Goal: Task Accomplishment & Management: Use online tool/utility

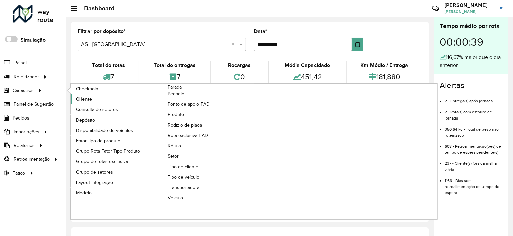
click at [112, 100] on link "Cliente" at bounding box center [117, 99] width 92 height 10
click at [114, 108] on span "Consulta de setores" at bounding box center [98, 109] width 44 height 7
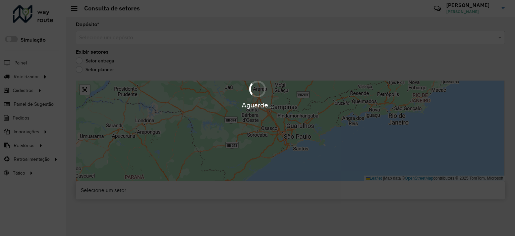
click at [180, 35] on input "text" at bounding box center [283, 38] width 409 height 8
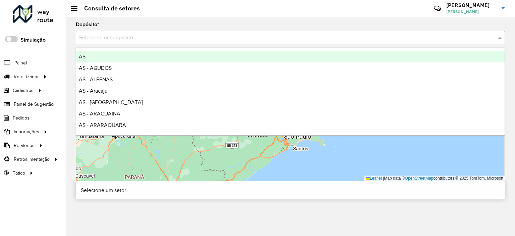
click at [180, 35] on input "text" at bounding box center [283, 38] width 409 height 8
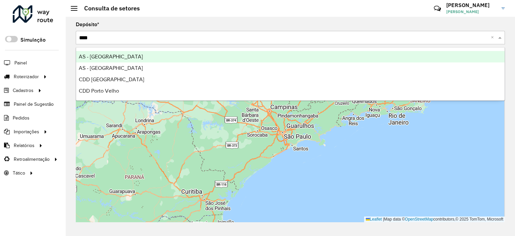
type input "*****"
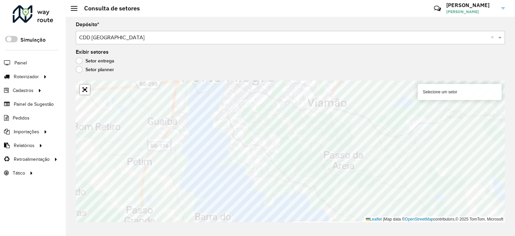
click at [358, 62] on formly-group "Depósito * Selecione um depósito × CDD [GEOGRAPHIC_DATA] × Exibir setores Setor…" at bounding box center [291, 122] width 430 height 200
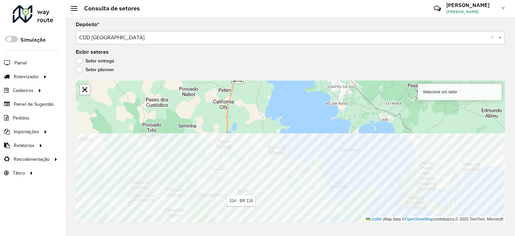
click at [258, 224] on div "Depósito * Selecione um depósito × CDD [GEOGRAPHIC_DATA] × Exibir setores Setor…" at bounding box center [291, 126] width 450 height 219
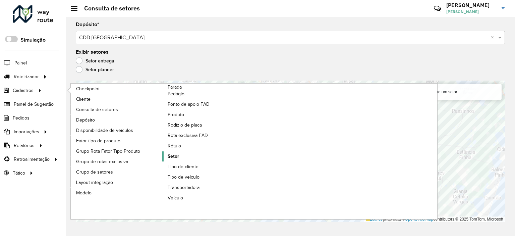
click at [172, 158] on span "Setor" at bounding box center [173, 156] width 11 height 7
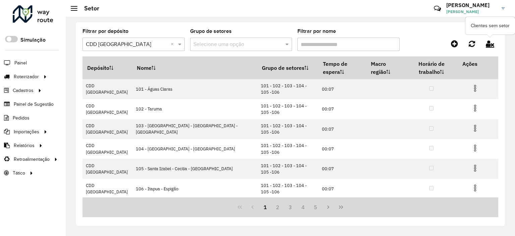
click at [492, 41] on icon at bounding box center [490, 43] width 8 height 7
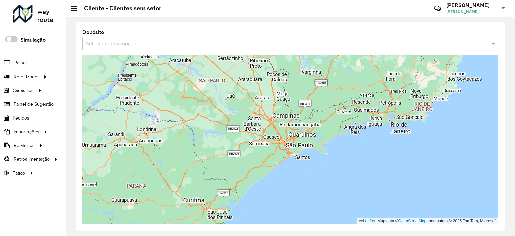
click at [353, 40] on input "text" at bounding box center [284, 44] width 396 height 8
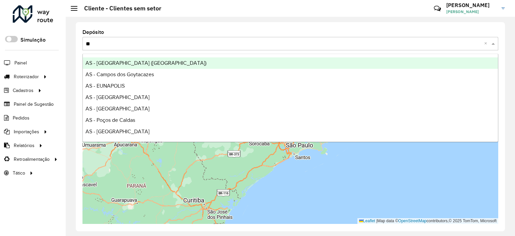
type input "***"
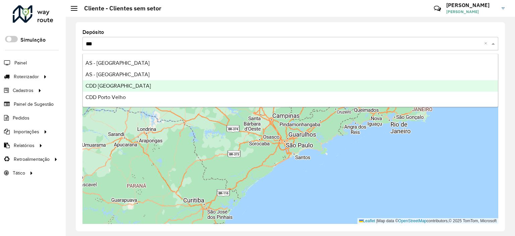
click at [210, 88] on div "CDD [GEOGRAPHIC_DATA]" at bounding box center [290, 85] width 415 height 11
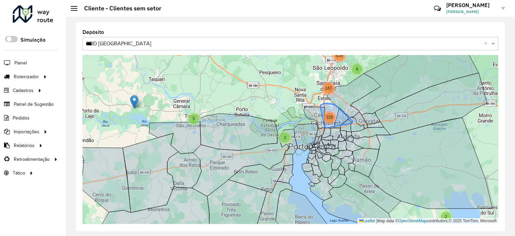
click at [330, 115] on span "328" at bounding box center [329, 117] width 7 height 5
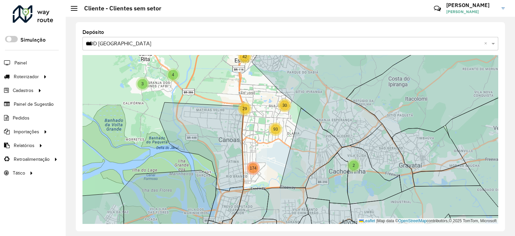
click at [253, 175] on div "5 2 29 30 93 174 6 3 4 21 42 40 57 14 3 78 53 5 13 41 65 49 Leaflet | Map data …" at bounding box center [291, 139] width 416 height 169
click at [257, 172] on div "174" at bounding box center [253, 167] width 13 height 13
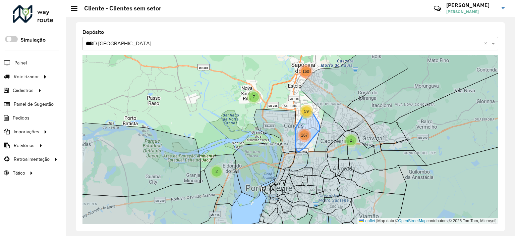
click at [307, 135] on span "267" at bounding box center [304, 135] width 7 height 5
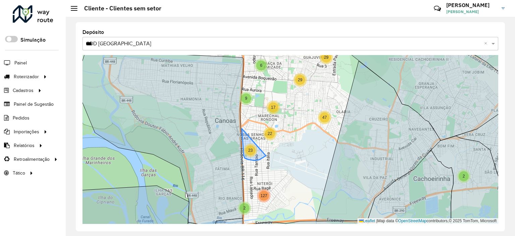
click at [254, 149] on div "23" at bounding box center [251, 150] width 10 height 10
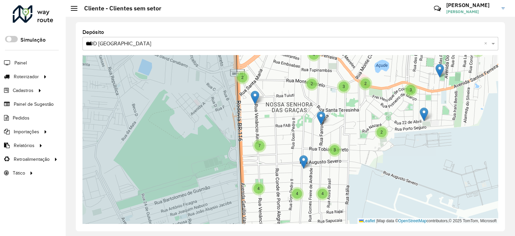
click at [303, 160] on img at bounding box center [304, 162] width 8 height 14
click at [303, 159] on img at bounding box center [304, 162] width 8 height 14
drag, startPoint x: 319, startPoint y: 118, endPoint x: 312, endPoint y: 112, distance: 9.0
drag, startPoint x: 322, startPoint y: 118, endPoint x: 306, endPoint y: 115, distance: 16.3
drag, startPoint x: 323, startPoint y: 122, endPoint x: 342, endPoint y: 133, distance: 21.3
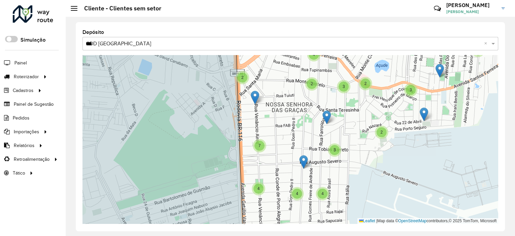
drag, startPoint x: 320, startPoint y: 115, endPoint x: 341, endPoint y: 110, distance: 21.8
click at [252, 99] on img at bounding box center [255, 98] width 8 height 14
click at [254, 100] on img at bounding box center [255, 98] width 8 height 14
drag, startPoint x: 254, startPoint y: 93, endPoint x: 209, endPoint y: 146, distance: 68.8
click at [260, 92] on div "3 2 3 8 3 6 3 4 5 7 2 2 2 2 8 2 4 6 5 2 4 4 4 7 3 2 3 2 2 3 4 6 8 5 12 6 5 6 20…" at bounding box center [291, 139] width 416 height 169
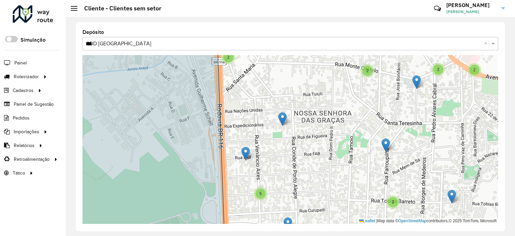
drag, startPoint x: 254, startPoint y: 102, endPoint x: 328, endPoint y: 116, distance: 74.8
drag, startPoint x: 254, startPoint y: 104, endPoint x: 320, endPoint y: 88, distance: 68.2
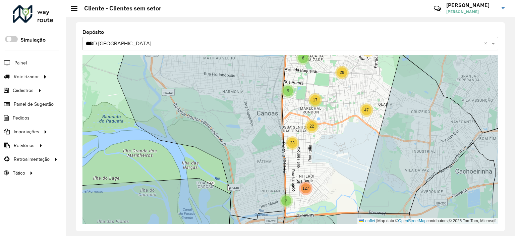
drag, startPoint x: 297, startPoint y: 96, endPoint x: 264, endPoint y: 189, distance: 98.4
click at [264, 189] on div "2 2 6 9 12 29 29 17 47 2 23 22 127 2 2 32 10 5 10 42 Leaflet | Map data © OpenS…" at bounding box center [291, 139] width 416 height 169
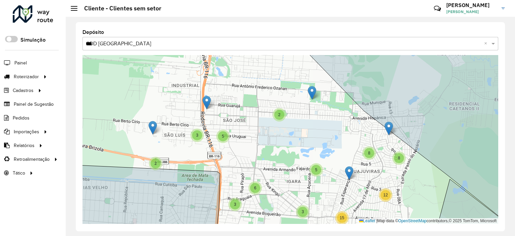
drag, startPoint x: 338, startPoint y: 109, endPoint x: 314, endPoint y: 93, distance: 28.7
click at [335, 109] on img at bounding box center [336, 109] width 8 height 14
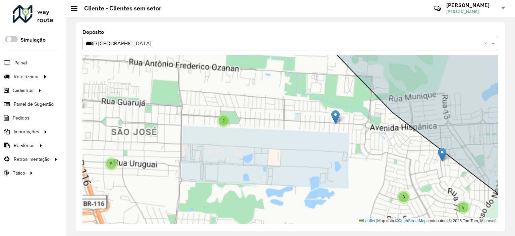
click at [335, 109] on div "2 6 3 5 2 5 3 8 8 12 5 3 5 15 3 6 7 12 4 13 18 3 9 11 4 6 12 2 2 7 8 14 5 4 3 2…" at bounding box center [291, 139] width 416 height 169
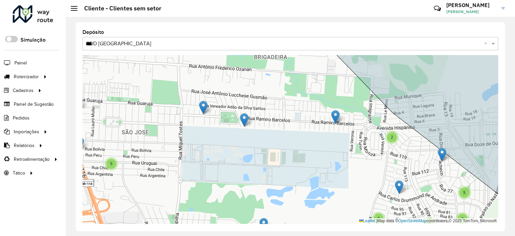
click at [336, 118] on img at bounding box center [336, 117] width 8 height 14
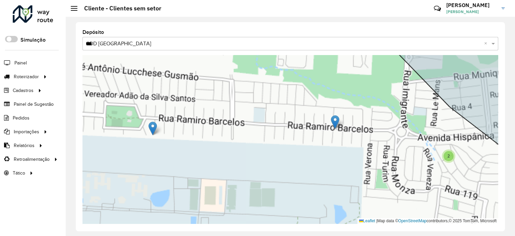
click at [336, 118] on img at bounding box center [335, 122] width 8 height 14
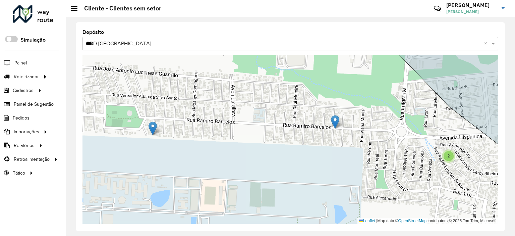
click at [336, 121] on img at bounding box center [335, 122] width 8 height 14
drag, startPoint x: 333, startPoint y: 122, endPoint x: 336, endPoint y: 116, distance: 6.8
click at [342, 117] on div "2 2 2 2 3 2 3 2 3 4 Leaflet | Map data © OpenStreetMap contributors,© 2025 TomT…" at bounding box center [291, 139] width 416 height 169
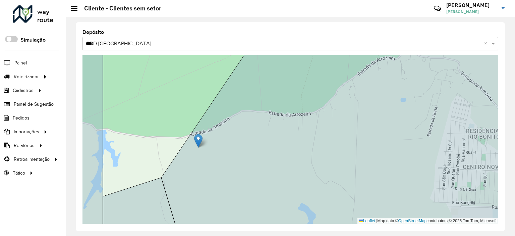
drag, startPoint x: 197, startPoint y: 133, endPoint x: 238, endPoint y: 140, distance: 41.9
click at [182, 134] on img at bounding box center [186, 131] width 8 height 14
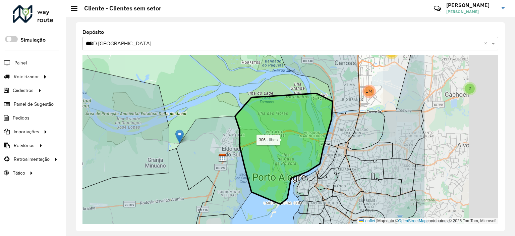
drag, startPoint x: 400, startPoint y: 159, endPoint x: 255, endPoint y: 149, distance: 146.0
click at [252, 150] on icon at bounding box center [284, 148] width 98 height 111
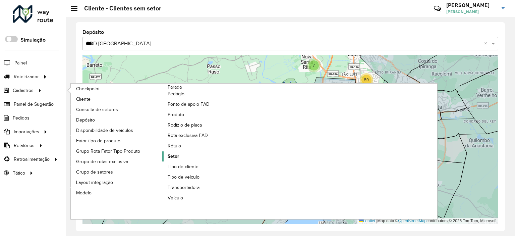
click at [181, 153] on link "Setor" at bounding box center [208, 156] width 92 height 10
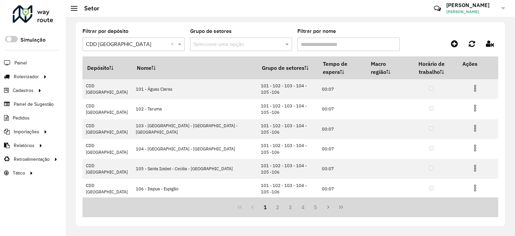
click at [381, 216] on div "1 2 3 4 5" at bounding box center [291, 207] width 416 height 20
click at [490, 46] on icon at bounding box center [490, 43] width 8 height 7
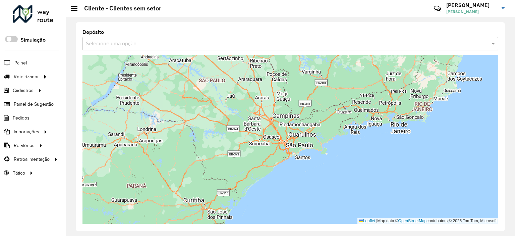
click at [329, 37] on ng-select "Selecione uma opção" at bounding box center [291, 43] width 416 height 13
click at [337, 41] on input "text" at bounding box center [284, 44] width 396 height 8
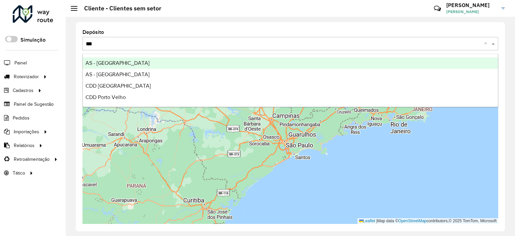
type input "****"
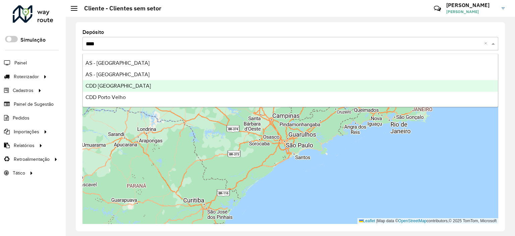
click at [122, 89] on span "CDD [GEOGRAPHIC_DATA]" at bounding box center [118, 86] width 65 height 6
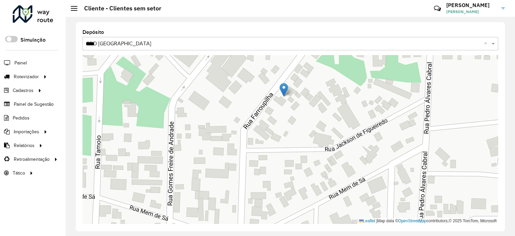
drag, startPoint x: 236, startPoint y: 136, endPoint x: 291, endPoint y: 84, distance: 75.2
click at [264, 108] on div "Leaflet | Map data © OpenStreetMap contributors,© 2025 TomTom, Microsoft" at bounding box center [291, 139] width 416 height 169
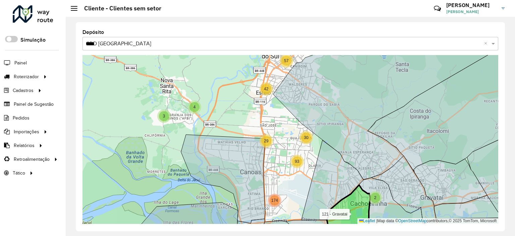
drag, startPoint x: 366, startPoint y: 200, endPoint x: 331, endPoint y: 169, distance: 46.1
click at [333, 185] on icon at bounding box center [349, 210] width 45 height 51
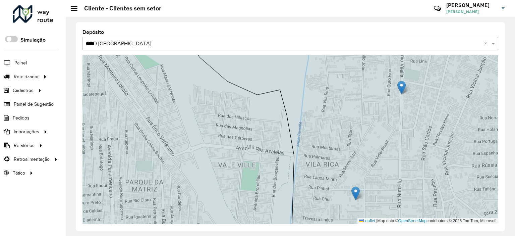
drag, startPoint x: 352, startPoint y: 214, endPoint x: 348, endPoint y: 135, distance: 79.3
click at [401, 81] on img at bounding box center [402, 88] width 8 height 14
drag, startPoint x: 403, startPoint y: 82, endPoint x: 386, endPoint y: 87, distance: 17.5
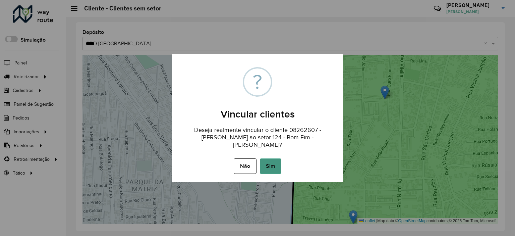
click at [271, 170] on button "Sim" at bounding box center [270, 165] width 21 height 15
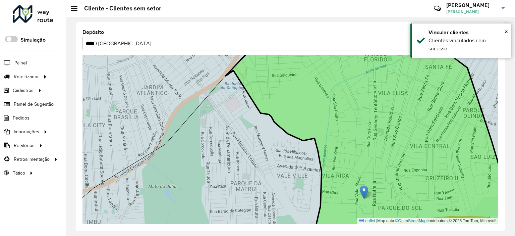
drag, startPoint x: 350, startPoint y: 198, endPoint x: 377, endPoint y: 174, distance: 36.6
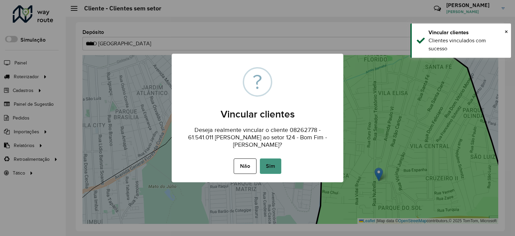
click at [267, 171] on button "Sim" at bounding box center [270, 165] width 21 height 15
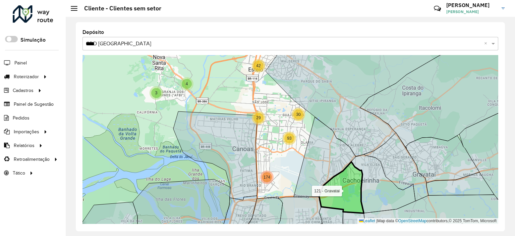
drag, startPoint x: 346, startPoint y: 118, endPoint x: 346, endPoint y: 103, distance: 14.8
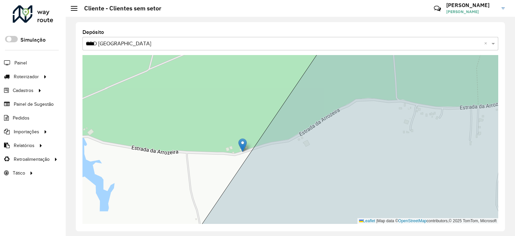
drag, startPoint x: 244, startPoint y: 146, endPoint x: 224, endPoint y: 141, distance: 20.9
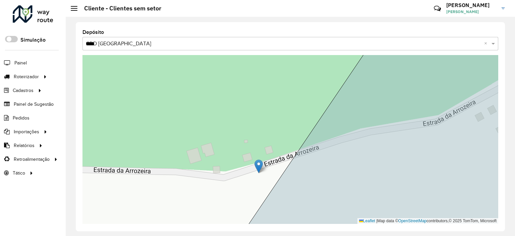
drag, startPoint x: 262, startPoint y: 168, endPoint x: 202, endPoint y: 122, distance: 75.8
drag, startPoint x: 263, startPoint y: 169, endPoint x: 204, endPoint y: 180, distance: 60.3
drag, startPoint x: 264, startPoint y: 167, endPoint x: 215, endPoint y: 57, distance: 120.5
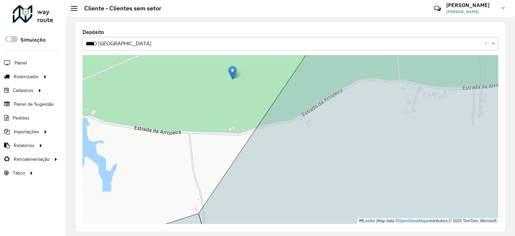
drag, startPoint x: 246, startPoint y: 130, endPoint x: 174, endPoint y: 83, distance: 85.8
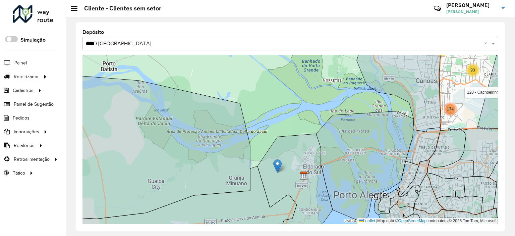
drag, startPoint x: 261, startPoint y: 155, endPoint x: 280, endPoint y: 167, distance: 21.8
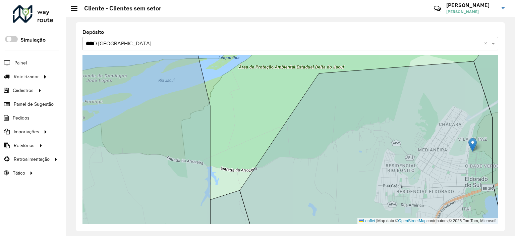
drag, startPoint x: 252, startPoint y: 164, endPoint x: 462, endPoint y: 108, distance: 217.2
drag, startPoint x: 253, startPoint y: 167, endPoint x: 399, endPoint y: 175, distance: 145.9
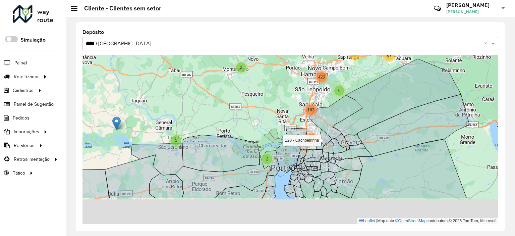
drag, startPoint x: 282, startPoint y: 155, endPoint x: 242, endPoint y: 96, distance: 71.1
click at [242, 96] on div "3 2 2 2 2 2 2 2 4 5 67 3 3 3 29 2 5 2 326 6 80 167 425 120 - Cachoeirinha Leafl…" at bounding box center [291, 139] width 416 height 169
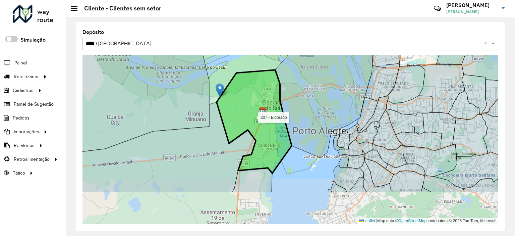
drag, startPoint x: 262, startPoint y: 166, endPoint x: 250, endPoint y: 125, distance: 42.3
click at [250, 125] on icon at bounding box center [254, 121] width 75 height 103
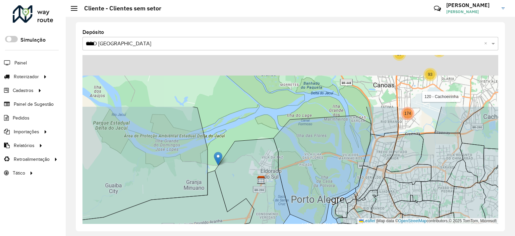
drag, startPoint x: 213, startPoint y: 69, endPoint x: 210, endPoint y: 150, distance: 80.3
click at [209, 147] on div "5 29 30 93 174 3 4 21 42 40 57 120 - Cachoeirinha Leaflet | Map data © OpenStre…" at bounding box center [291, 139] width 416 height 169
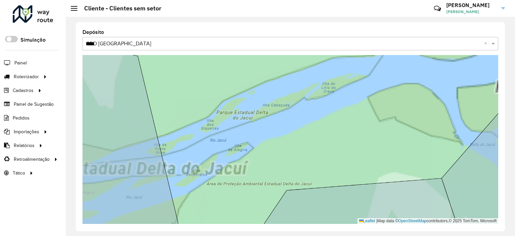
drag, startPoint x: 233, startPoint y: 186, endPoint x: 245, endPoint y: 88, distance: 99.0
click at [245, 88] on div "120 - Cachoeirinha Leaflet | Map data © OpenStreetMap contributors,© 2025 TomTo…" at bounding box center [291, 139] width 416 height 169
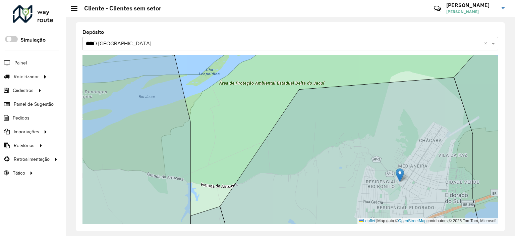
drag, startPoint x: 232, startPoint y: 182, endPoint x: 401, endPoint y: 155, distance: 171.8
drag, startPoint x: 230, startPoint y: 182, endPoint x: 117, endPoint y: 165, distance: 114.3
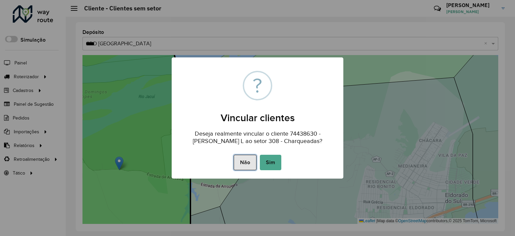
click at [245, 166] on button "Não" at bounding box center [245, 162] width 22 height 15
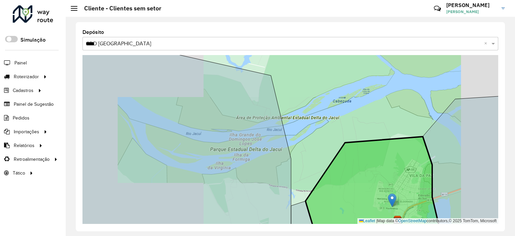
drag, startPoint x: 234, startPoint y: 179, endPoint x: 394, endPoint y: 200, distance: 161.4
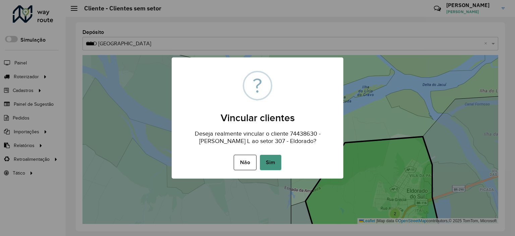
click at [278, 163] on button "Sim" at bounding box center [270, 162] width 21 height 15
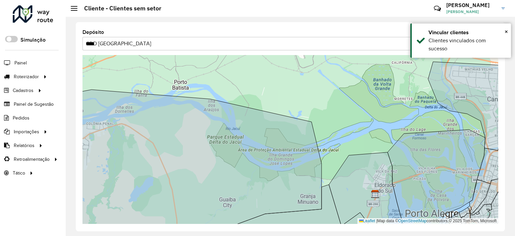
drag, startPoint x: 353, startPoint y: 133, endPoint x: 292, endPoint y: 82, distance: 79.3
click at [293, 82] on div "5 29 30 93 174 6 3 4 21 42 40 57 3 5 13 41 65 49 120 - Cachoeirinha Leaflet | M…" at bounding box center [291, 139] width 416 height 169
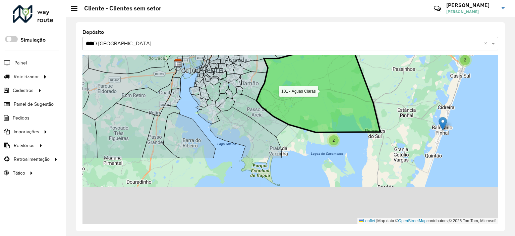
drag, startPoint x: 337, startPoint y: 164, endPoint x: 282, endPoint y: 97, distance: 86.5
click at [282, 97] on icon at bounding box center [319, 86] width 124 height 91
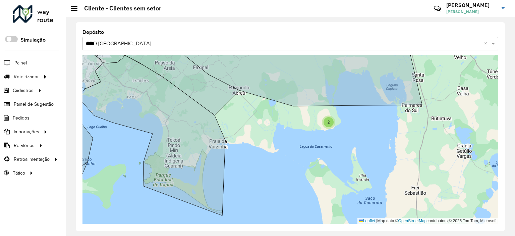
click at [329, 120] on span "2" at bounding box center [329, 122] width 2 height 5
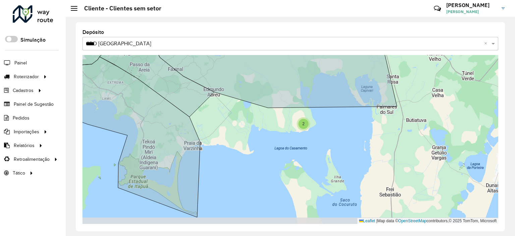
drag, startPoint x: 353, startPoint y: 161, endPoint x: 323, endPoint y: 155, distance: 30.9
click at [327, 157] on div "2 2 2 2 5 59 267 7 160 Leaflet | Map data © OpenStreetMap contributors,© 2025 T…" at bounding box center [291, 139] width 416 height 169
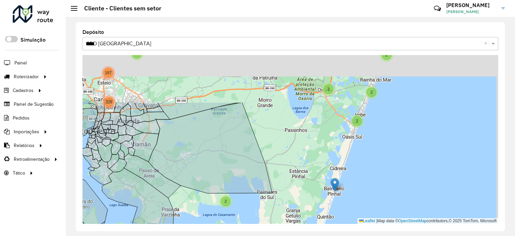
drag, startPoint x: 372, startPoint y: 125, endPoint x: 309, endPoint y: 192, distance: 91.4
click at [302, 189] on div "3 2 2 2 2 2 2 2 2 4 5 67 2 5 326 6 80 167 425 Leaflet | Map data © OpenStreetMa…" at bounding box center [291, 139] width 416 height 169
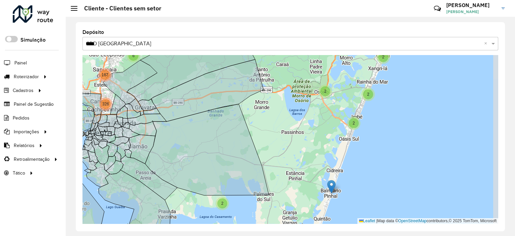
click at [326, 171] on div "3 2 2 2 2 2 2 2 4 5 67 2 5 326 6 80 167 425 3 3 29 Leaflet | Map data © OpenStr…" at bounding box center [291, 139] width 416 height 169
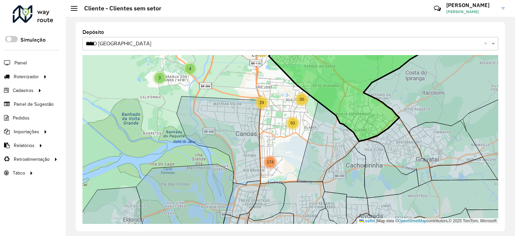
drag, startPoint x: 332, startPoint y: 108, endPoint x: 317, endPoint y: 179, distance: 72.3
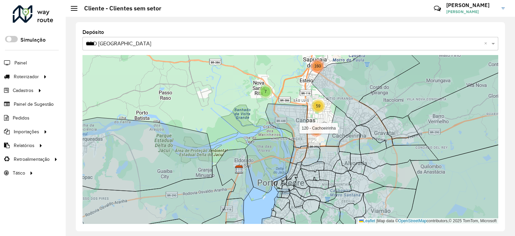
click at [226, 108] on div "3 67 326 80 167 425 2 2 2 2 2 2 5 2 6 5 54 2 5 59 267 6 13 66 7 160 17 34 81 54…" at bounding box center [291, 139] width 416 height 169
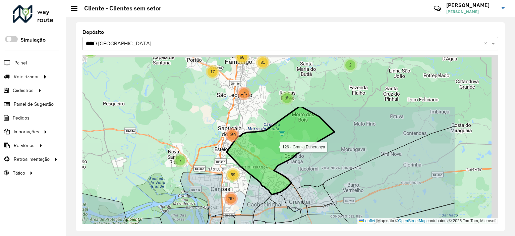
drag, startPoint x: 365, startPoint y: 115, endPoint x: 269, endPoint y: 190, distance: 121.9
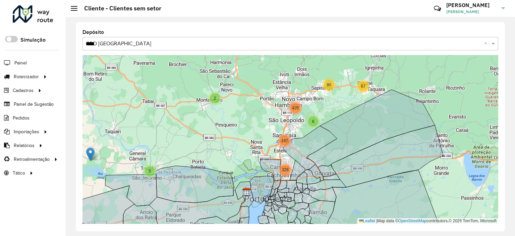
drag, startPoint x: 55, startPoint y: 198, endPoint x: 73, endPoint y: 188, distance: 20.6
click at [55, 198] on div "Roteirizador AmbevTech Simulação Painel Roteirizador Entregas Cadastros Checkpo…" at bounding box center [33, 118] width 66 height 236
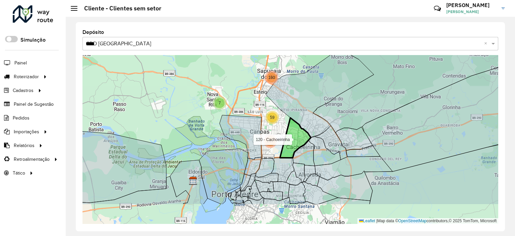
drag, startPoint x: 301, startPoint y: 143, endPoint x: 293, endPoint y: 128, distance: 16.8
click at [293, 128] on icon at bounding box center [295, 138] width 31 height 40
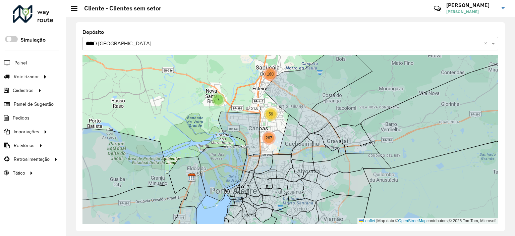
click at [460, 31] on div "Depósito Selecione uma opção × CDD [GEOGRAPHIC_DATA] **** ×" at bounding box center [291, 39] width 416 height 21
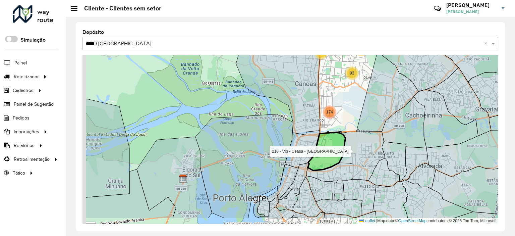
drag, startPoint x: 288, startPoint y: 178, endPoint x: 376, endPoint y: 170, distance: 88.6
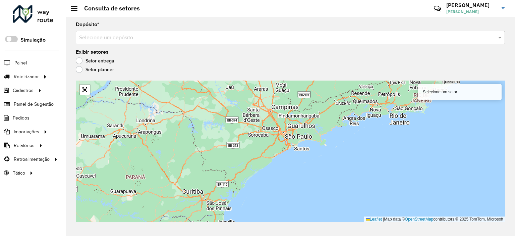
click at [109, 32] on div "Selecione um depósito" at bounding box center [291, 37] width 430 height 13
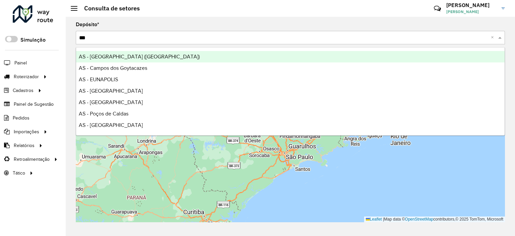
type input "****"
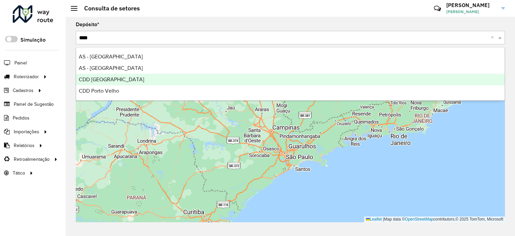
click at [117, 83] on div "CDD [GEOGRAPHIC_DATA]" at bounding box center [290, 79] width 429 height 11
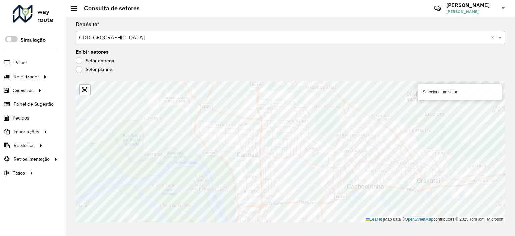
click at [37, 203] on div "Roteirizador AmbevTech Simulação Painel Roteirizador Entregas Cadastros Checkpo…" at bounding box center [33, 118] width 66 height 236
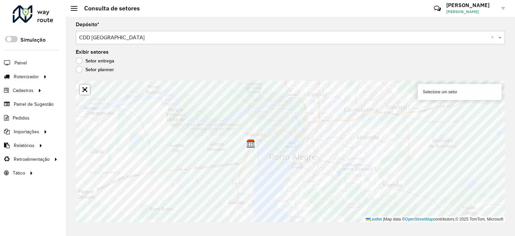
drag, startPoint x: 491, startPoint y: 69, endPoint x: 459, endPoint y: 87, distance: 36.5
click at [491, 69] on div "Setor planner" at bounding box center [291, 71] width 430 height 8
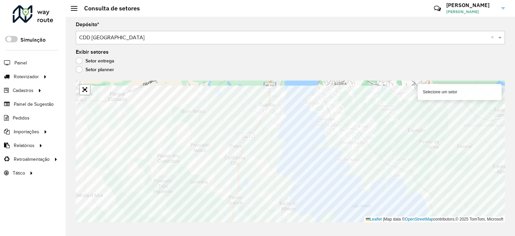
click at [207, 235] on div "Depósito * Selecione um depósito × CDD Porto Alegre × Exibir setores Setor entr…" at bounding box center [291, 126] width 450 height 219
